Goal: Task Accomplishment & Management: Complete application form

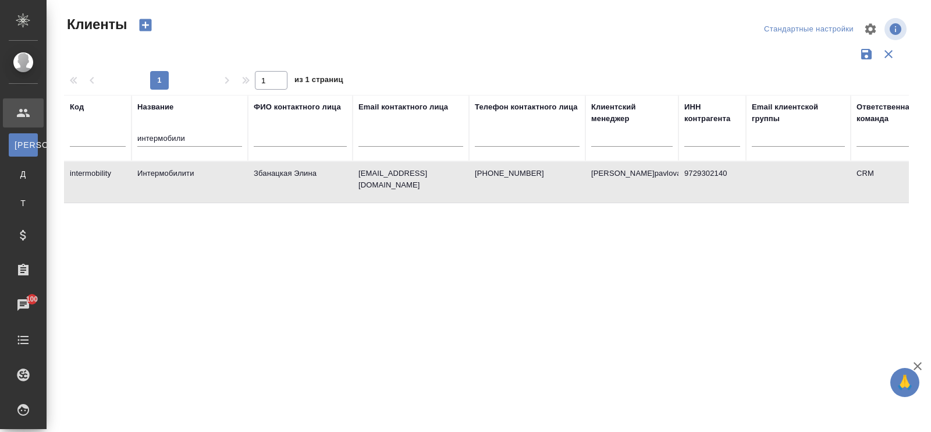
select select "RU"
drag, startPoint x: 189, startPoint y: 134, endPoint x: 94, endPoint y: 133, distance: 94.9
click at [96, 134] on tr "Код Название интермобили ФИО контактного лица Email контактного лица Телефон ко…" at bounding box center [504, 128] width 880 height 66
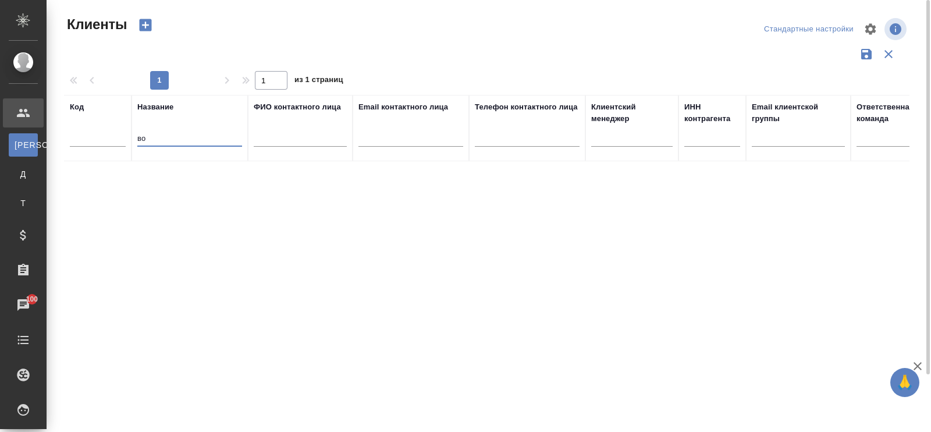
type input "в"
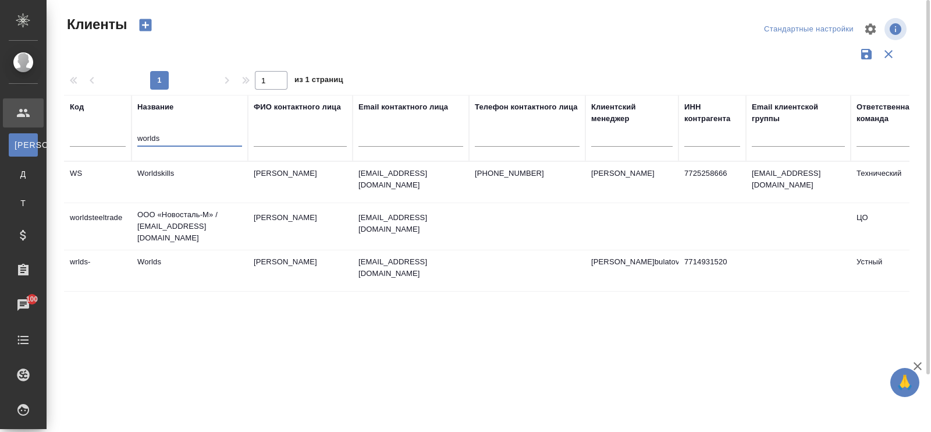
type input "worlds"
click at [176, 170] on td "Worldskills" at bounding box center [190, 182] width 116 height 41
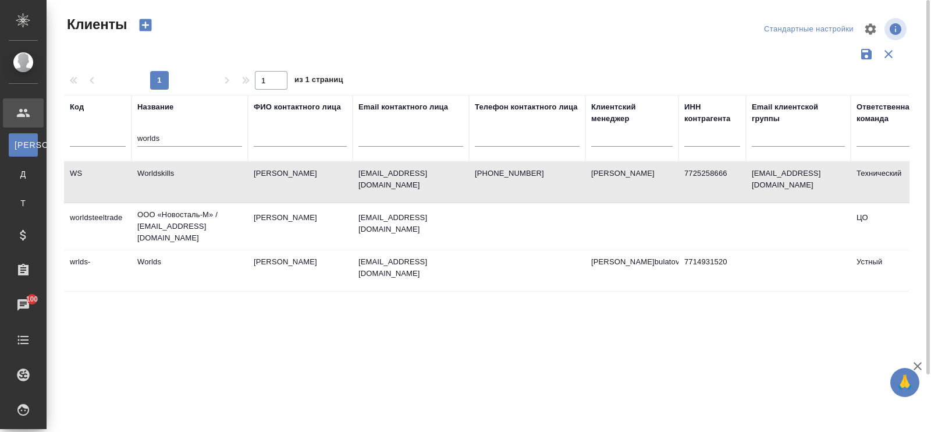
click at [176, 170] on td "Worldskills" at bounding box center [190, 182] width 116 height 41
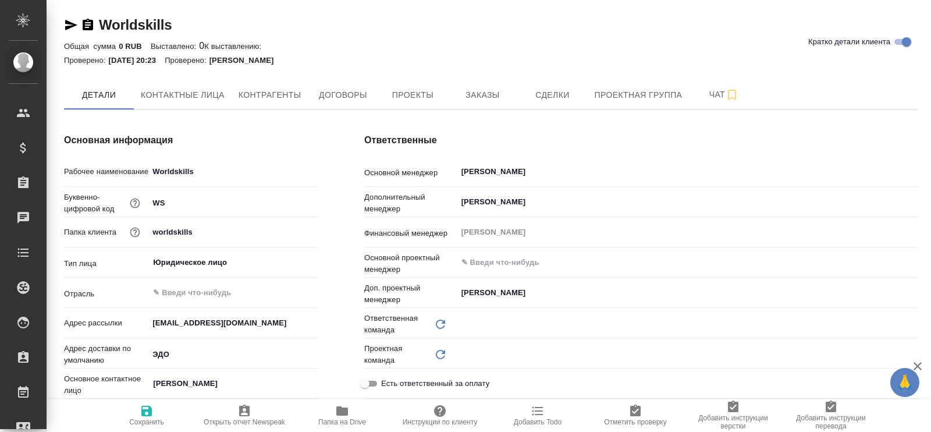
type input "(TUP) Общество с ограниченной ответственностью «Технологии управления переводом»"
type textarea "x"
type input "Технический"
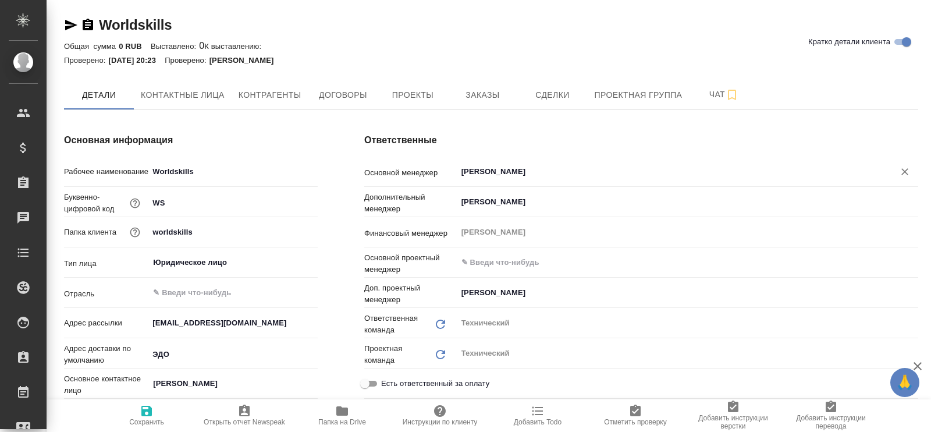
type textarea "x"
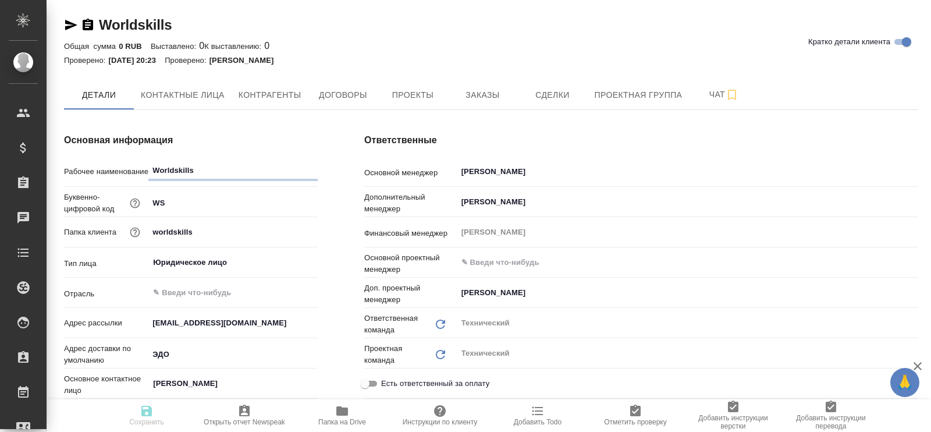
type textarea "x"
